Goal: Information Seeking & Learning: Learn about a topic

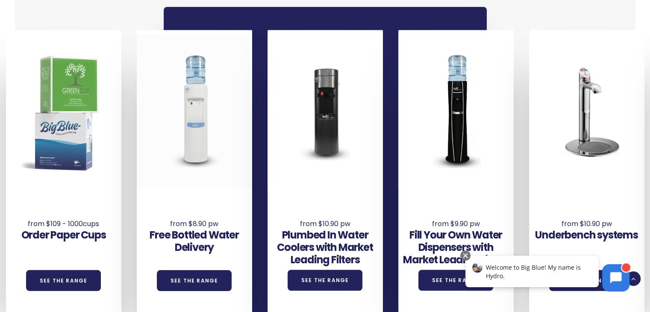
scroll to position [598, 0]
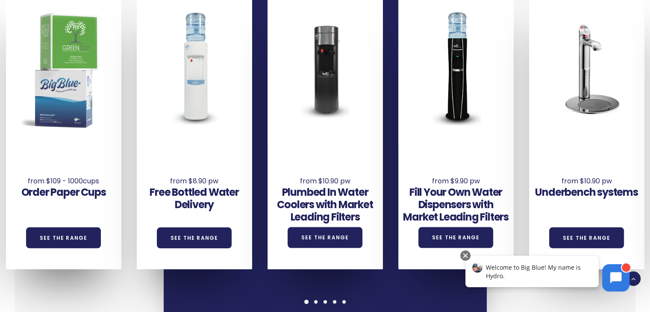
click at [216, 232] on link "See the Range" at bounding box center [194, 237] width 75 height 21
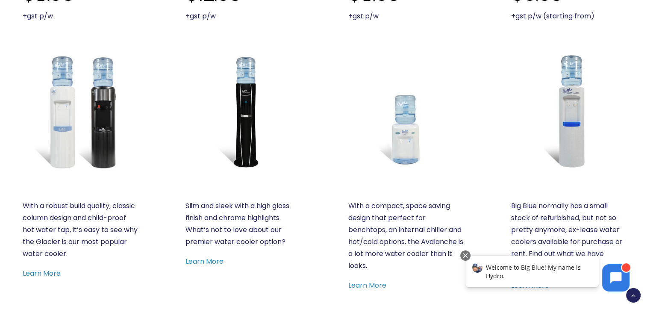
scroll to position [427, 0]
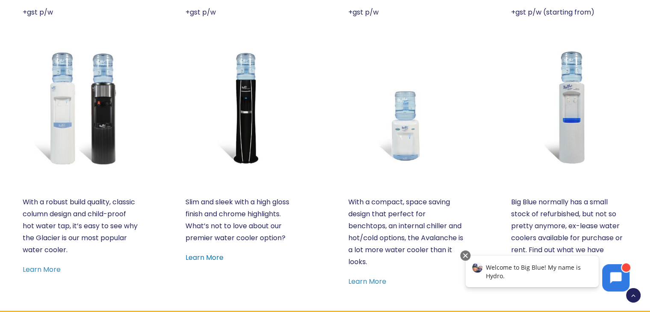
click at [205, 257] on link "Learn More" at bounding box center [204, 257] width 38 height 10
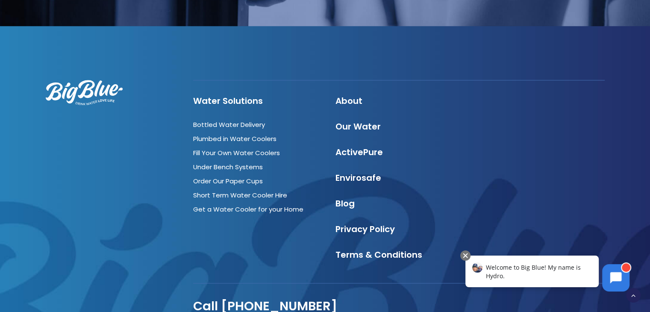
scroll to position [1044, 0]
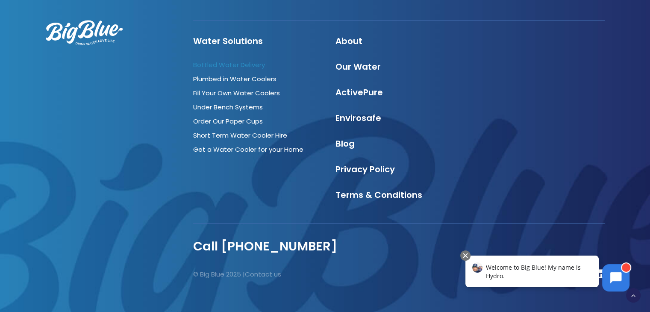
click at [232, 67] on link "Bottled Water Delivery" at bounding box center [229, 64] width 72 height 9
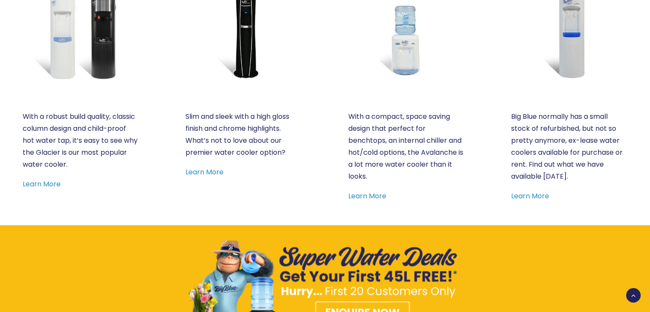
scroll to position [470, 0]
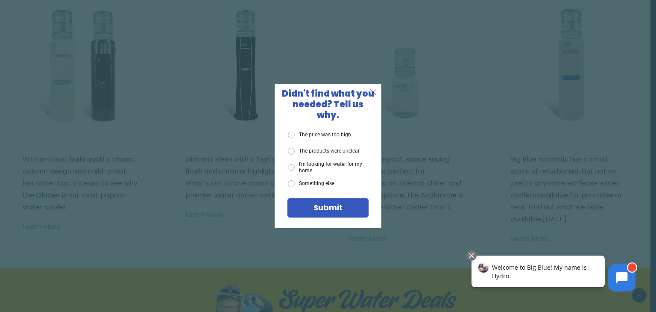
click at [376, 96] on span "X" at bounding box center [373, 92] width 8 height 11
